Goal: Task Accomplishment & Management: Manage account settings

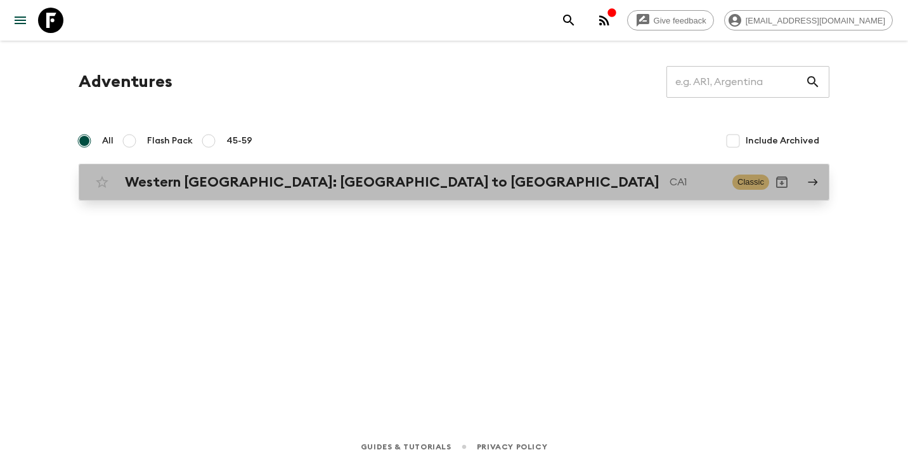
click at [285, 183] on h2 "Western [GEOGRAPHIC_DATA]: [GEOGRAPHIC_DATA] to [GEOGRAPHIC_DATA]" at bounding box center [392, 182] width 535 height 16
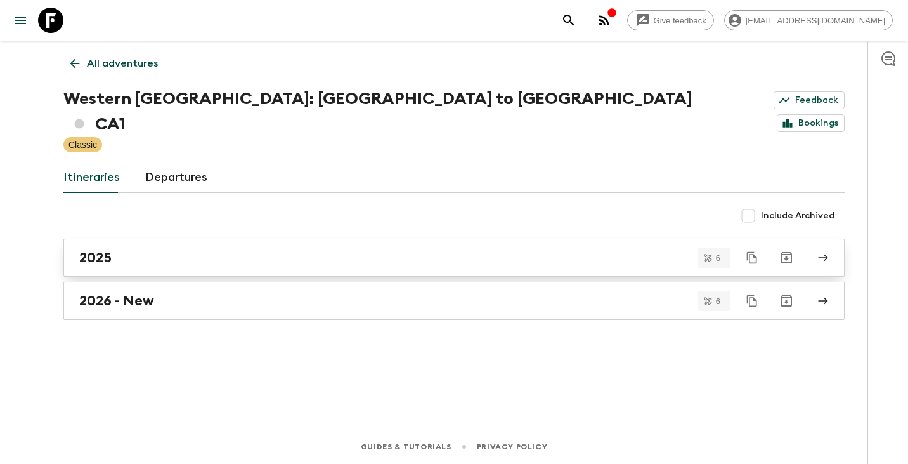
click at [173, 242] on link "2025" at bounding box center [454, 258] width 782 height 38
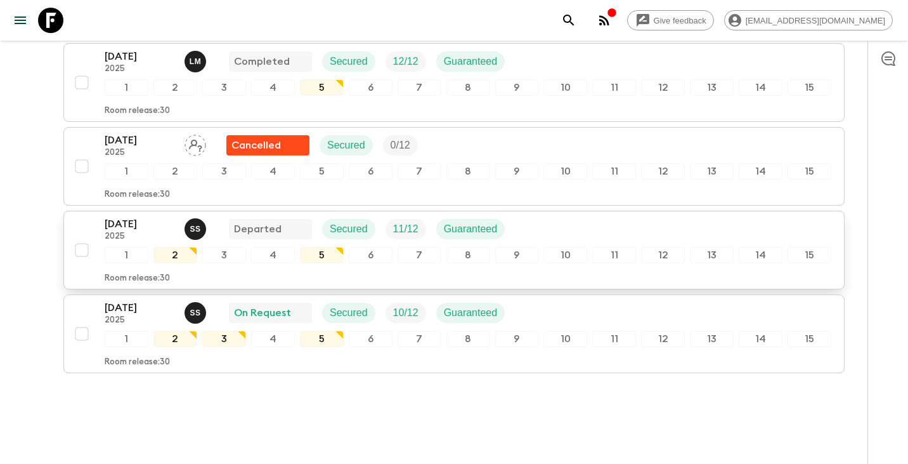
scroll to position [396, 0]
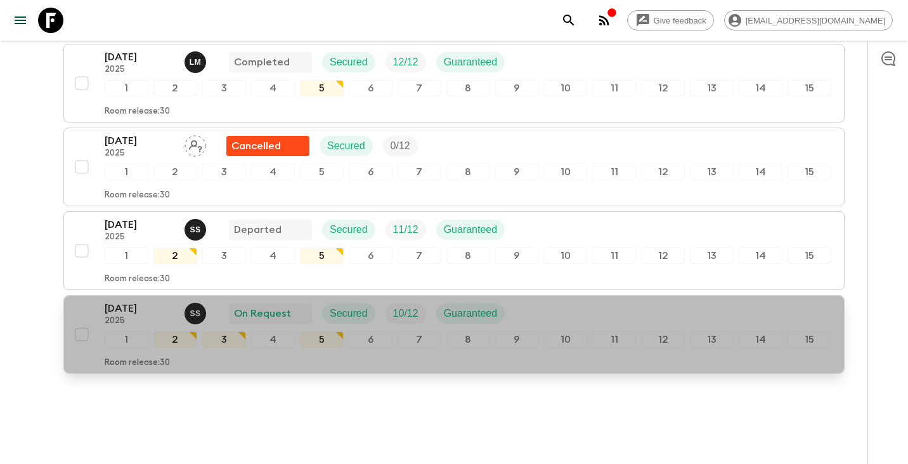
click at [563, 301] on div "[DATE] 2025 S S On Request Secured 10 / 12 Guaranteed" at bounding box center [468, 313] width 727 height 25
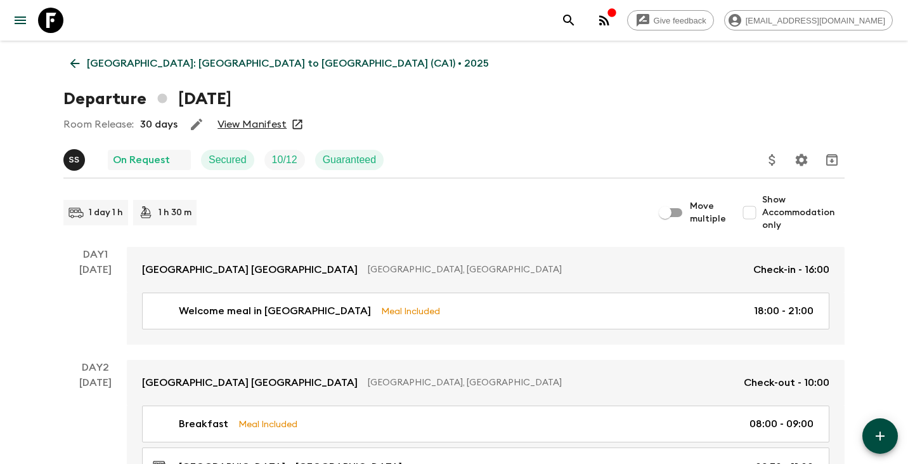
click at [259, 125] on link "View Manifest" at bounding box center [252, 124] width 69 height 13
click at [459, 10] on div "Give feedback [EMAIL_ADDRESS][DOMAIN_NAME]" at bounding box center [454, 20] width 908 height 41
click at [367, 92] on div "Departure [DATE]" at bounding box center [454, 98] width 782 height 25
